Goal: Task Accomplishment & Management: Use online tool/utility

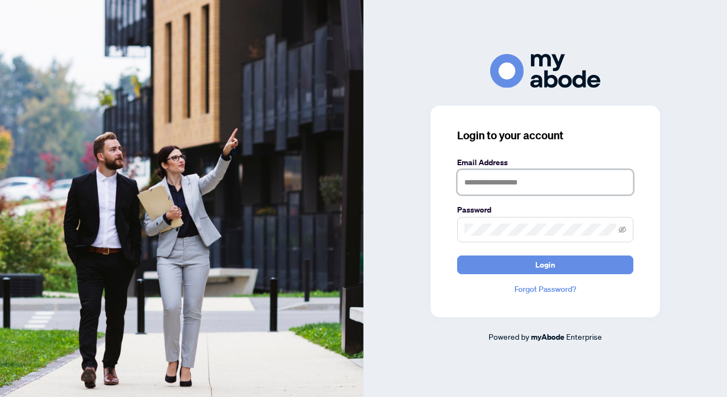
click at [521, 182] on input "text" at bounding box center [545, 182] width 176 height 25
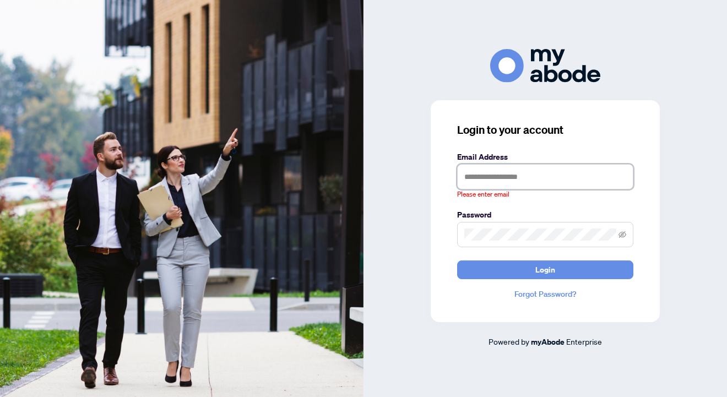
type input "**********"
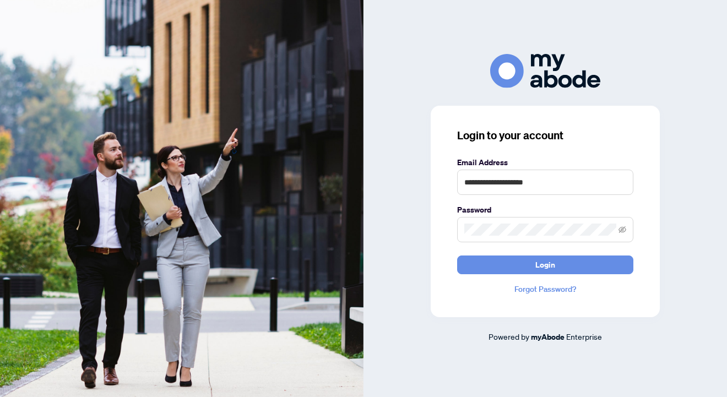
click at [538, 276] on div "**********" at bounding box center [545, 211] width 229 height 211
click at [538, 266] on span "Login" at bounding box center [545, 265] width 20 height 18
